Goal: Task Accomplishment & Management: Manage account settings

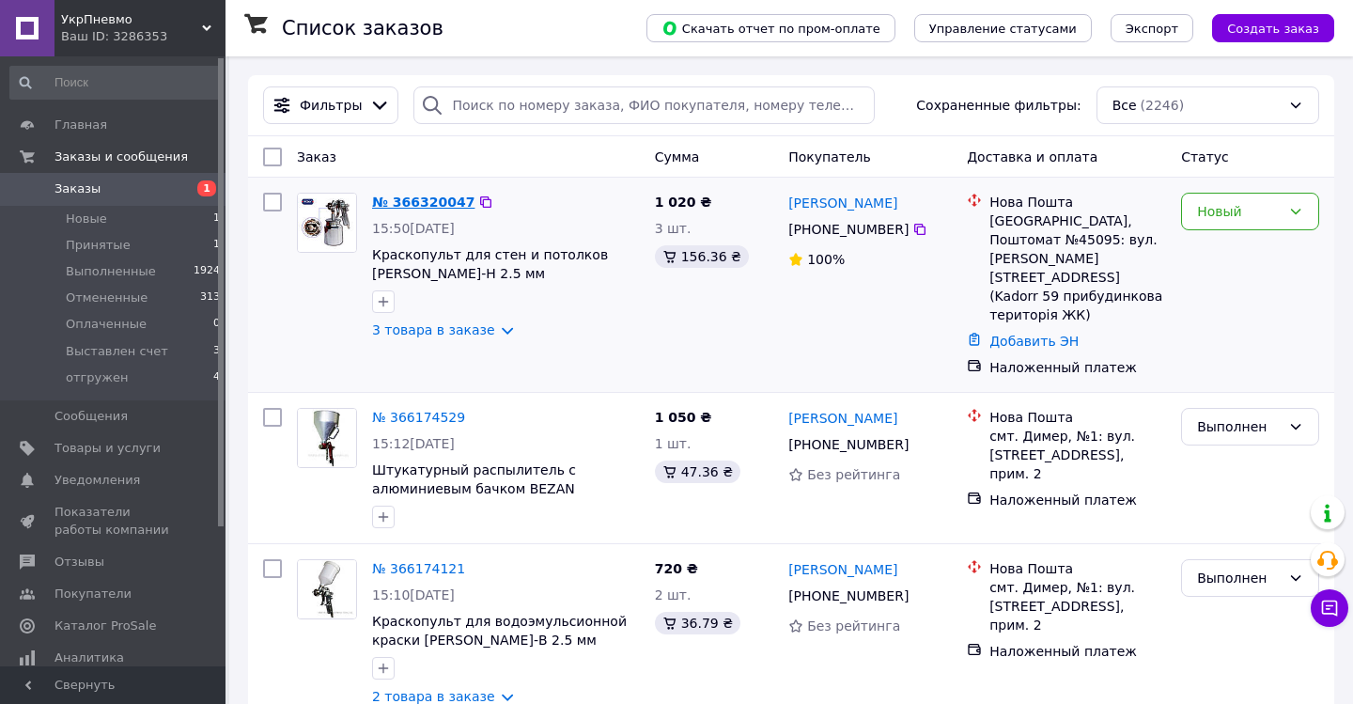
click at [445, 195] on link "№ 366320047" at bounding box center [423, 202] width 102 height 15
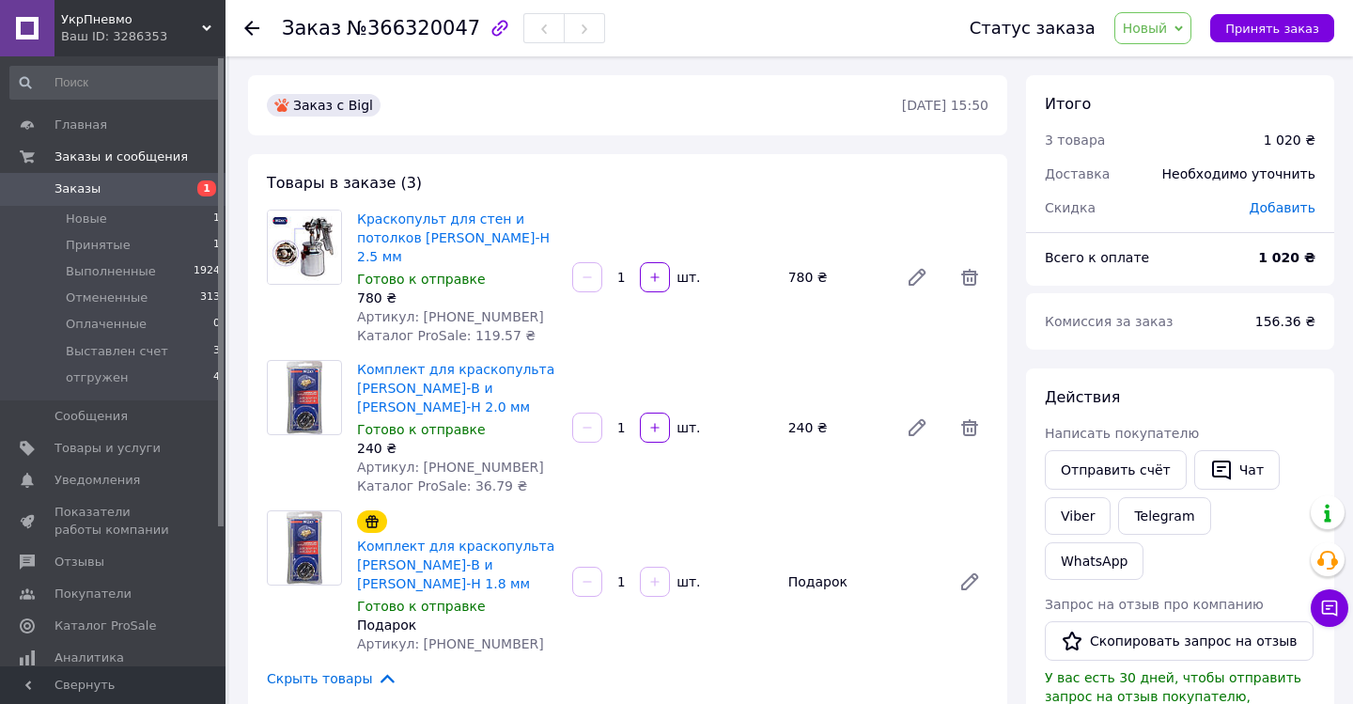
click at [250, 33] on use at bounding box center [251, 28] width 15 height 15
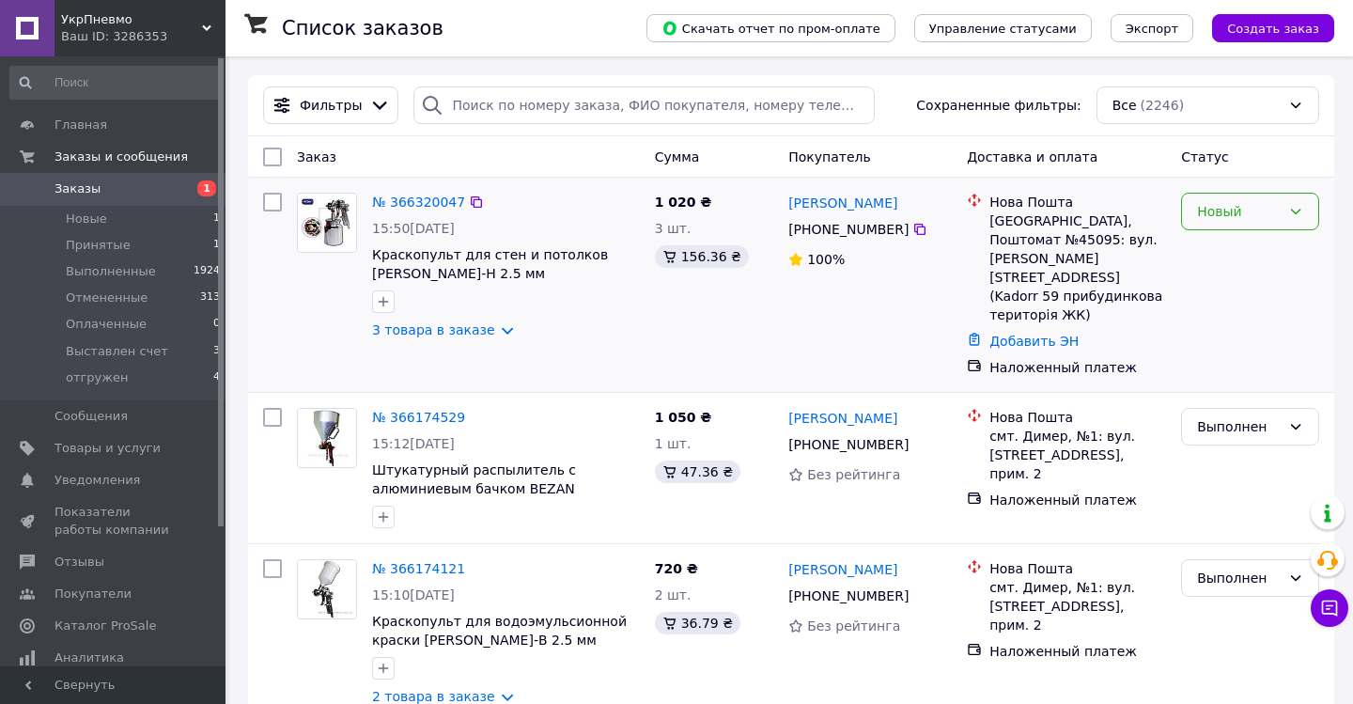
click at [1299, 207] on icon at bounding box center [1296, 211] width 15 height 15
click at [1230, 251] on li "Принят" at bounding box center [1250, 252] width 136 height 34
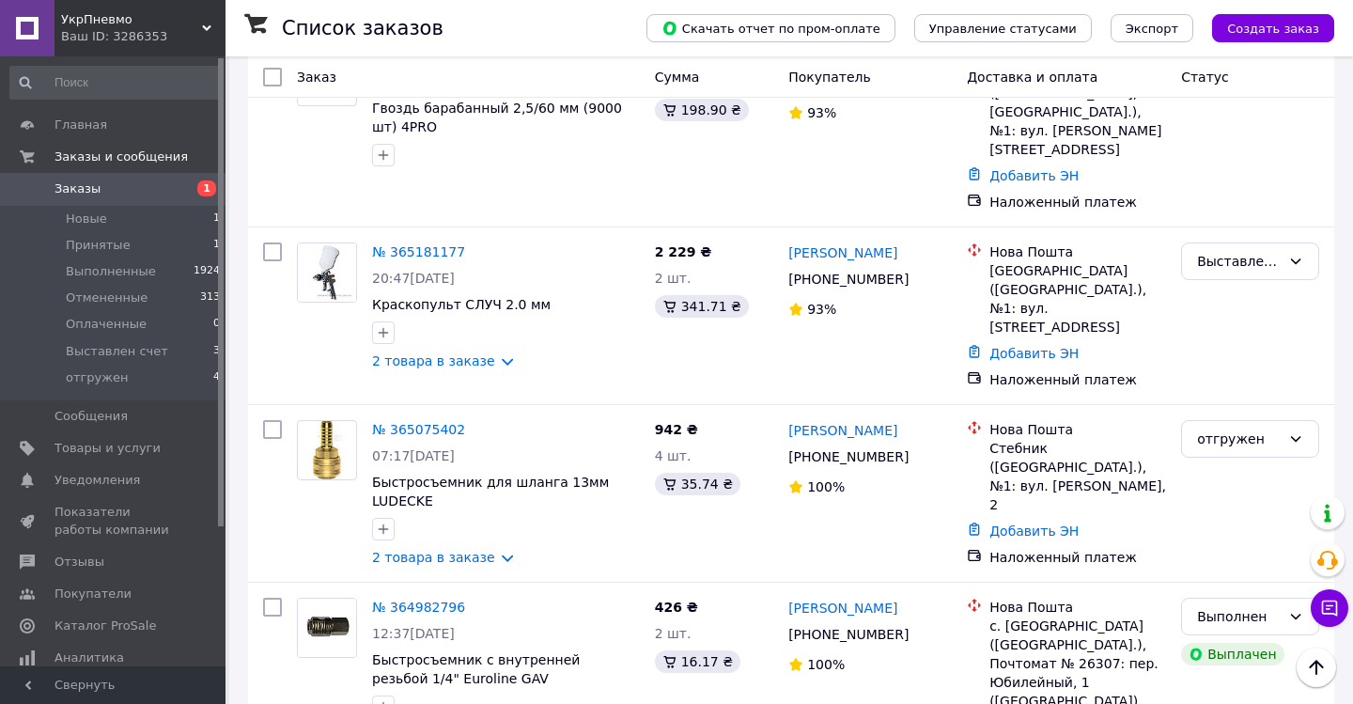
scroll to position [3212, 0]
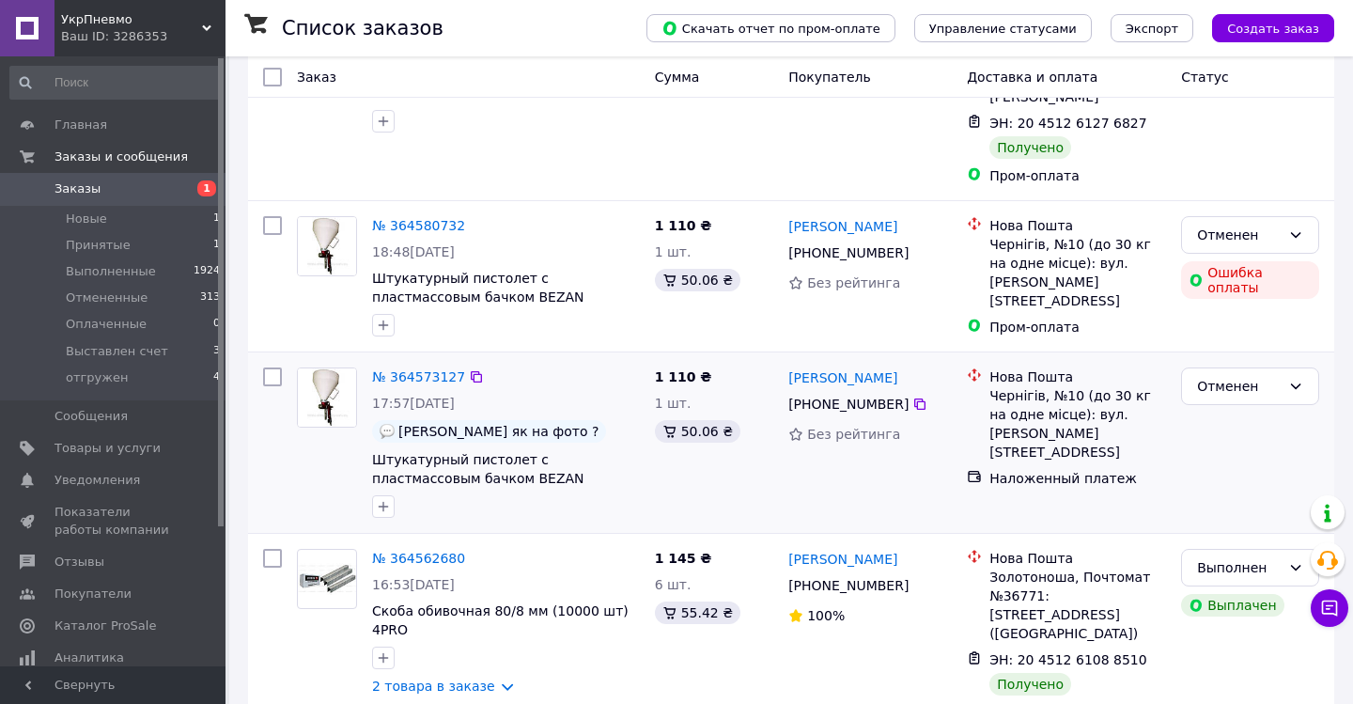
scroll to position [396, 0]
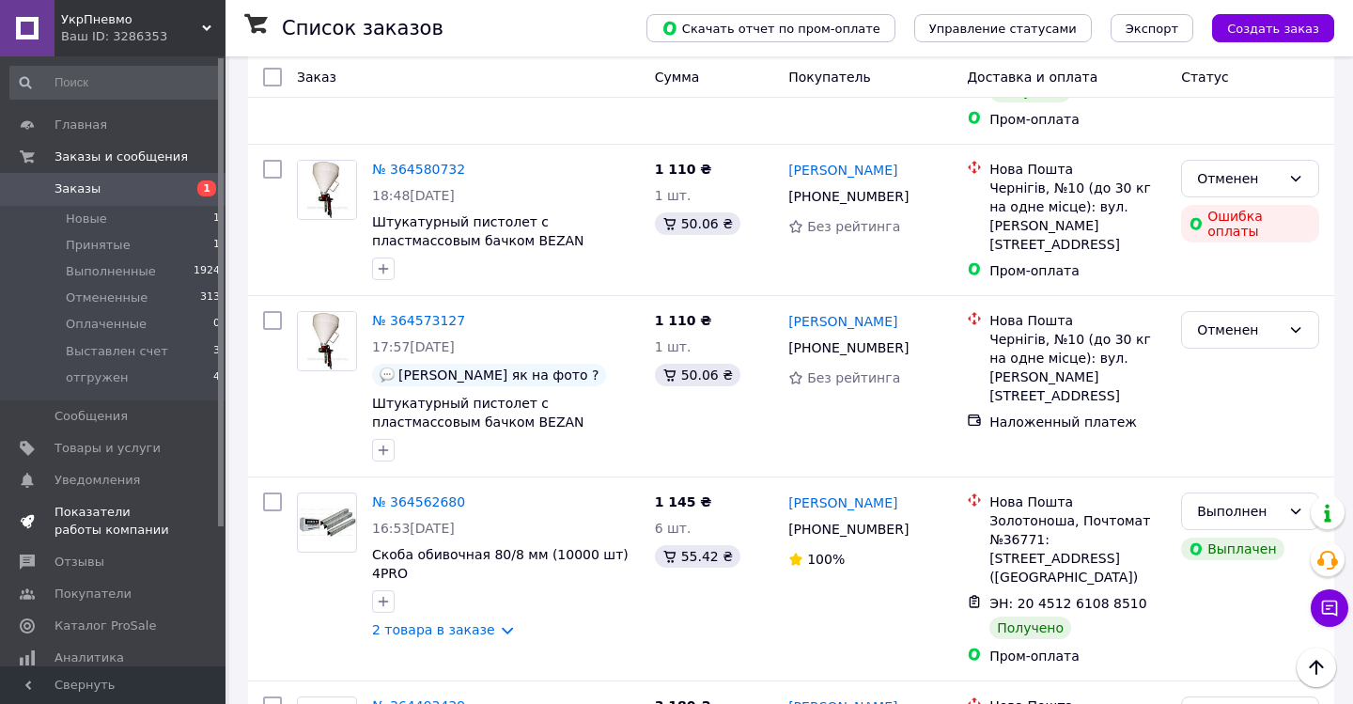
click at [96, 523] on span "Показатели работы компании" at bounding box center [114, 521] width 119 height 34
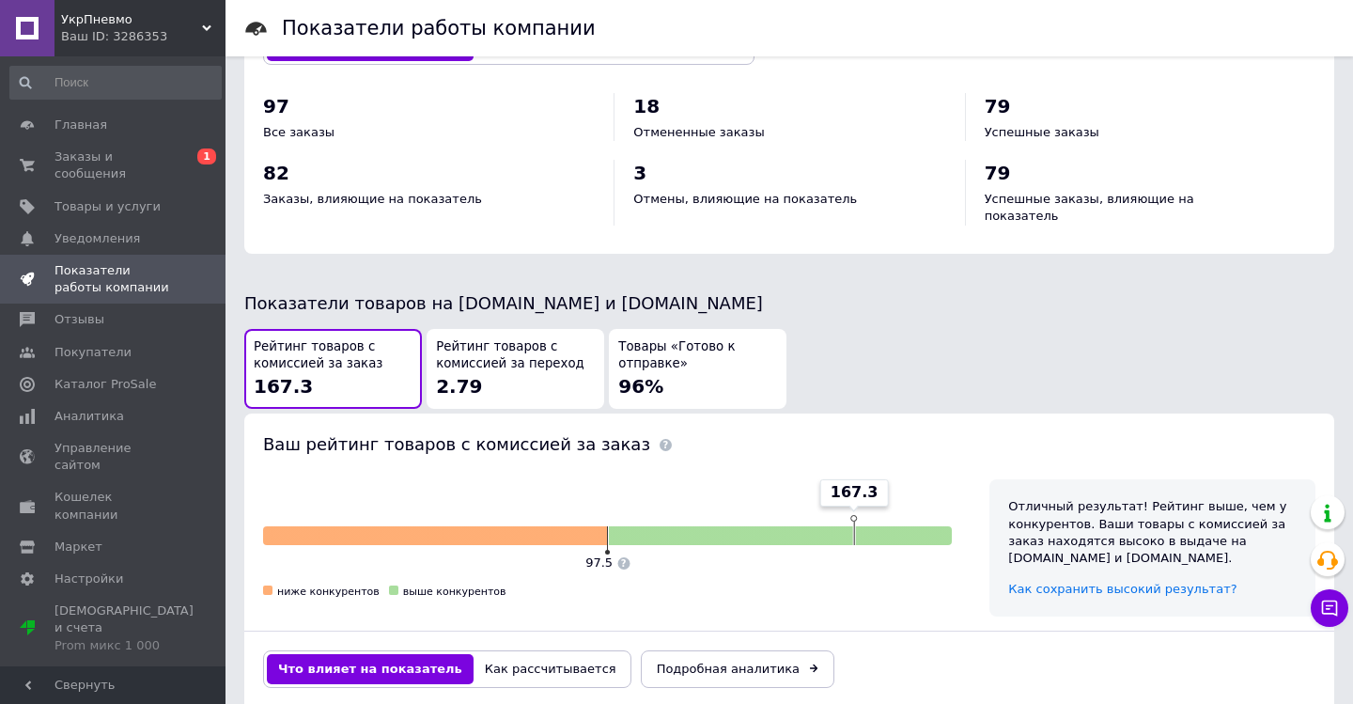
scroll to position [820, 0]
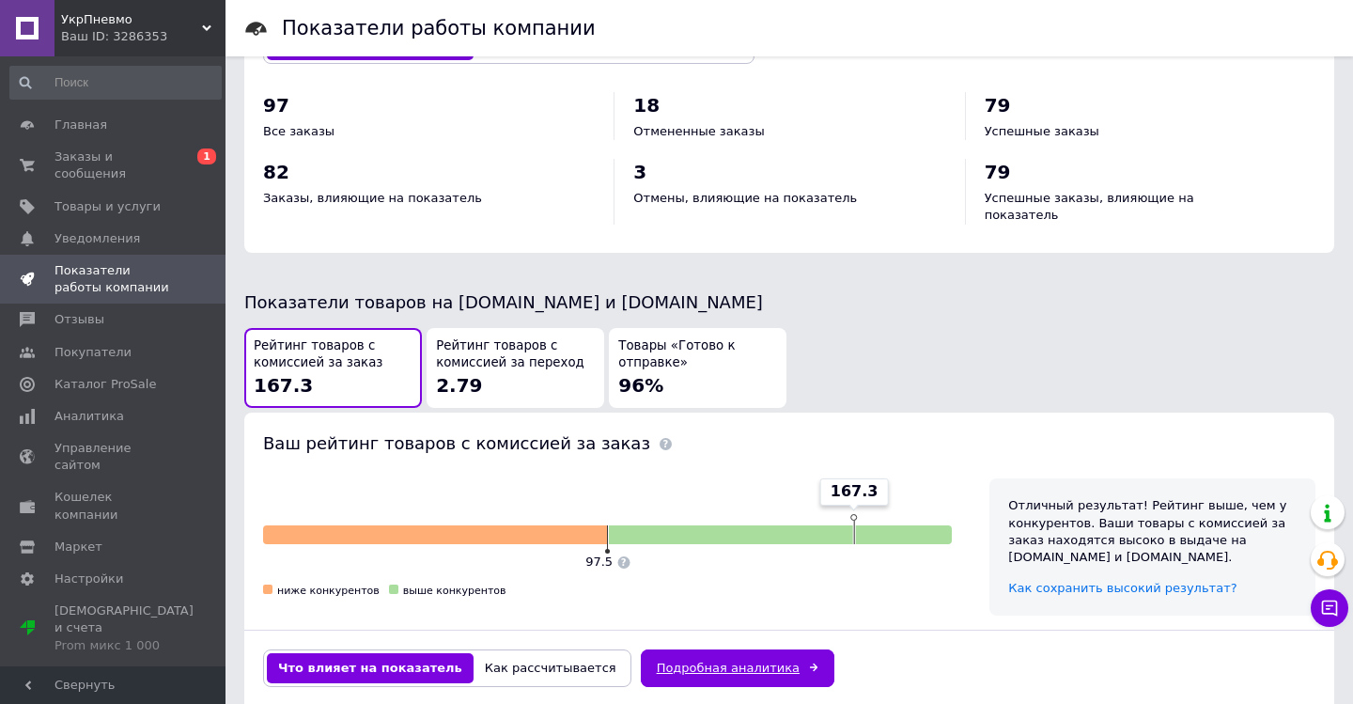
click at [697, 649] on link "Подробная аналитика" at bounding box center [738, 668] width 194 height 38
